Goal: Entertainment & Leisure: Consume media (video, audio)

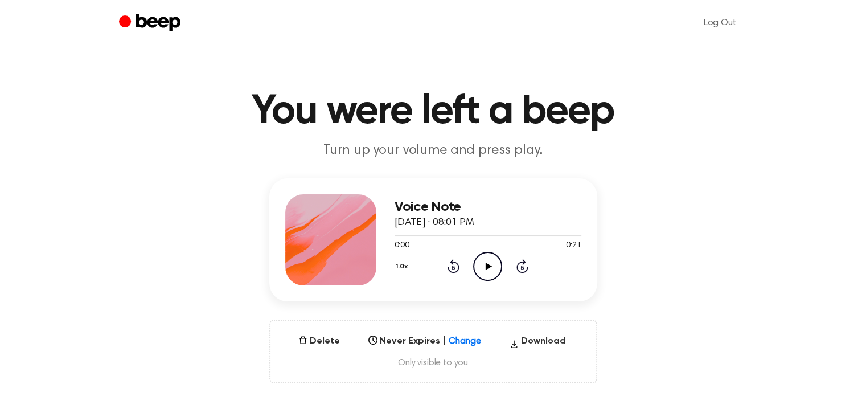
click at [485, 272] on icon "Play Audio" at bounding box center [487, 266] width 29 height 29
click at [489, 257] on icon "Play Audio" at bounding box center [487, 266] width 29 height 29
click at [492, 270] on icon "Play Audio" at bounding box center [487, 266] width 29 height 29
click at [496, 260] on icon "Pause Audio" at bounding box center [487, 266] width 29 height 29
